Goal: Task Accomplishment & Management: Manage account settings

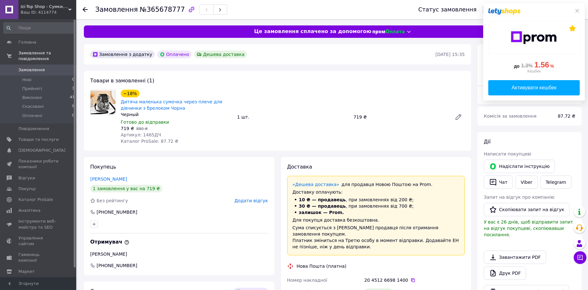
drag, startPoint x: 577, startPoint y: 9, endPoint x: 537, endPoint y: 58, distance: 63.2
click at [576, 10] on icon at bounding box center [577, 10] width 5 height 5
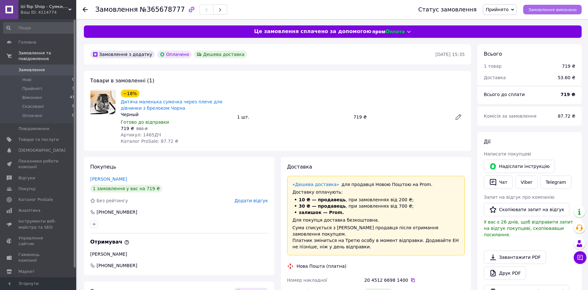
click at [552, 11] on span "Замовлення виконано" at bounding box center [552, 9] width 48 height 5
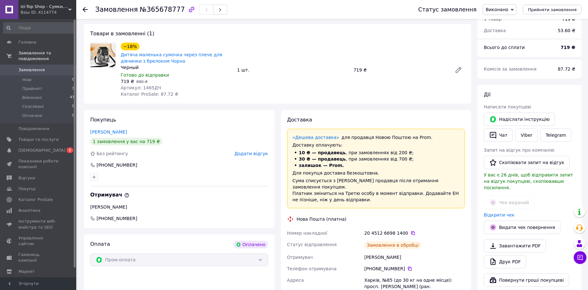
scroll to position [95, 0]
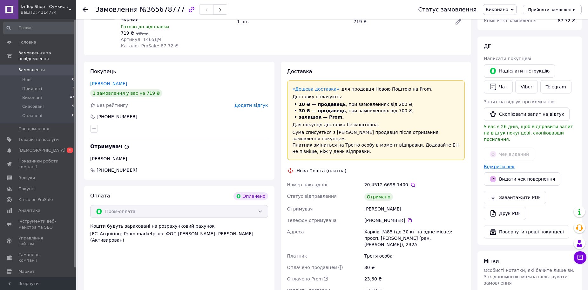
click at [498, 164] on link "Відкрити чек" at bounding box center [499, 166] width 31 height 5
click at [27, 147] on span "[DEMOGRAPHIC_DATA]" at bounding box center [41, 150] width 47 height 6
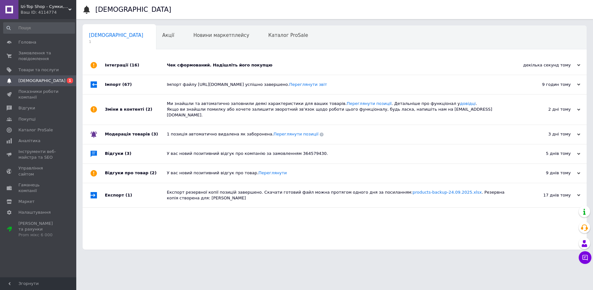
click at [217, 67] on div "Чек сформований. Надішліть його покупцю" at bounding box center [342, 65] width 350 height 6
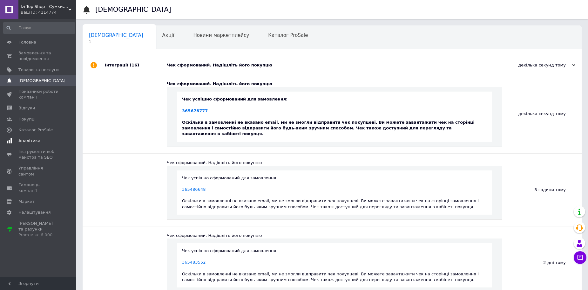
click at [26, 140] on span "Аналітика" at bounding box center [29, 141] width 22 height 6
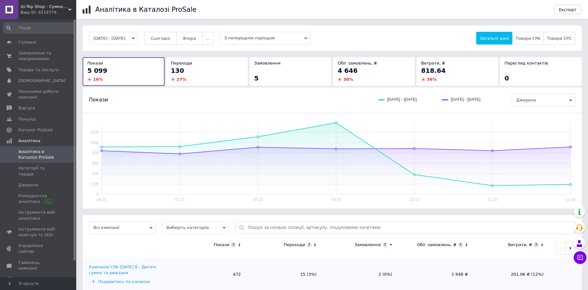
drag, startPoint x: 168, startPoint y: 38, endPoint x: 162, endPoint y: 49, distance: 11.9
click at [167, 40] on span "Сьогодні" at bounding box center [160, 38] width 19 height 5
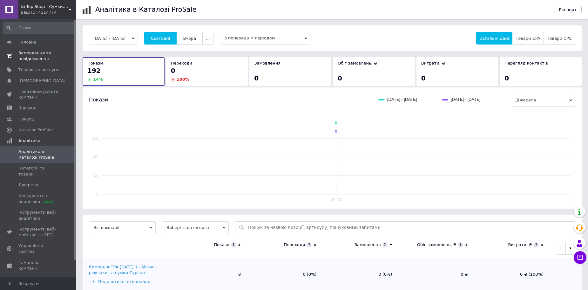
click at [25, 55] on span "Замовлення та повідомлення" at bounding box center [38, 55] width 40 height 11
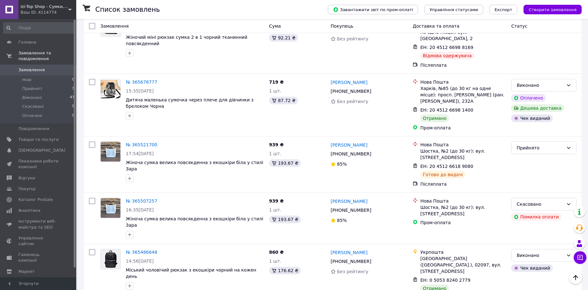
scroll to position [64, 0]
click at [475, 164] on icon at bounding box center [477, 166] width 5 height 5
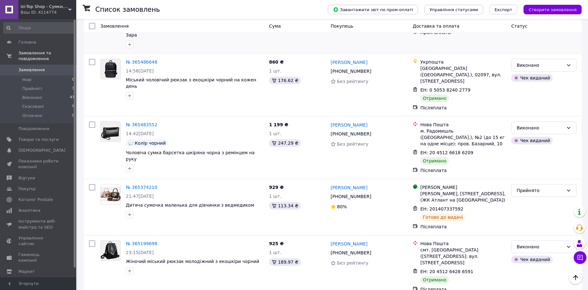
scroll to position [286, 0]
